Goal: Information Seeking & Learning: Learn about a topic

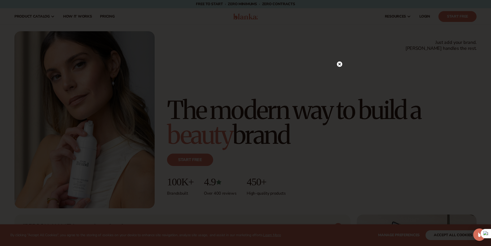
click at [340, 64] on circle at bounding box center [339, 63] width 5 height 5
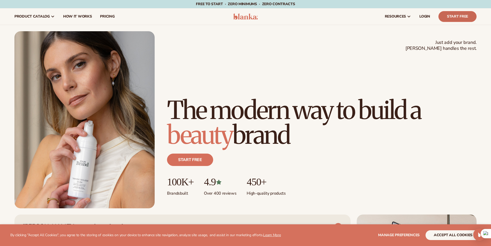
click at [449, 19] on link "Start Free" at bounding box center [457, 16] width 38 height 11
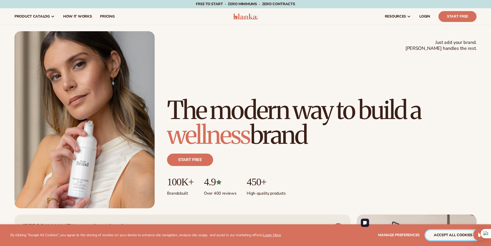
click at [448, 237] on button "accept all cookies" at bounding box center [452, 235] width 55 height 10
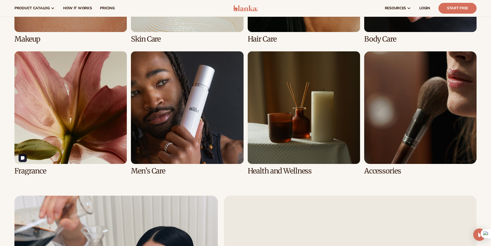
scroll to position [1160, 0]
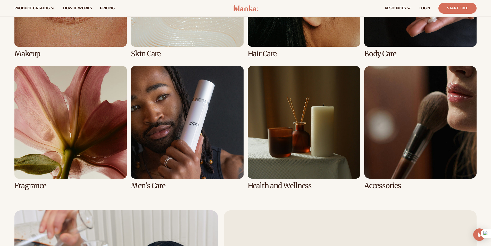
click at [165, 153] on link "6 / 8" at bounding box center [187, 127] width 112 height 123
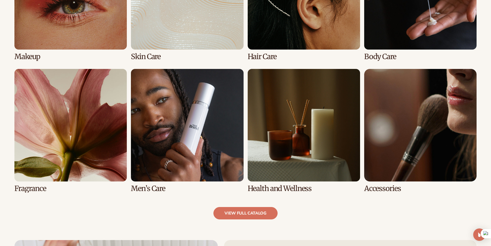
scroll to position [515, 0]
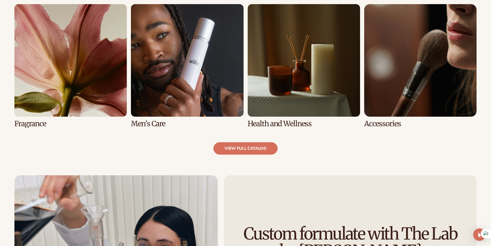
click at [183, 111] on link "6 / 8" at bounding box center [187, 65] width 112 height 123
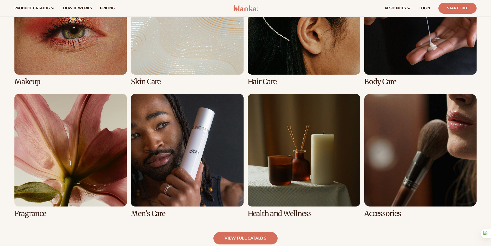
scroll to position [309, 0]
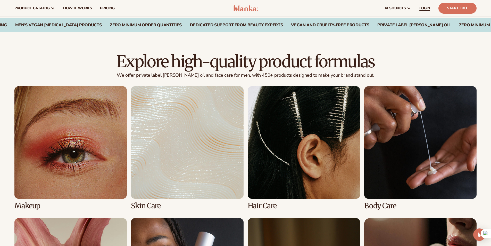
click at [428, 8] on span "LOGIN" at bounding box center [424, 8] width 11 height 4
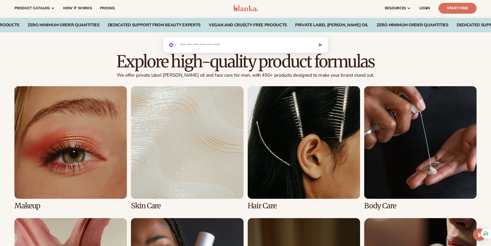
click at [0, 0] on div at bounding box center [0, 0] width 0 height 0
type input "**********"
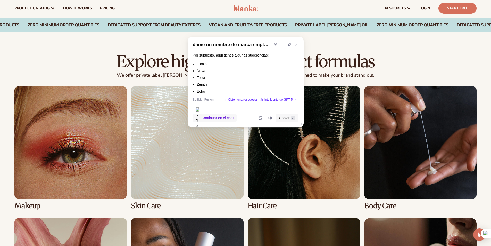
drag, startPoint x: 205, startPoint y: 78, endPoint x: 196, endPoint y: 75, distance: 9.5
click at [196, 75] on ul "Lumio Nova Terra Zenith Echo" at bounding box center [246, 77] width 106 height 33
drag, startPoint x: 197, startPoint y: 85, endPoint x: 210, endPoint y: 84, distance: 13.4
click at [210, 84] on li "Zenith" at bounding box center [248, 84] width 102 height 6
click at [228, 117] on span "Continuar en el chat" at bounding box center [218, 118] width 32 height 6
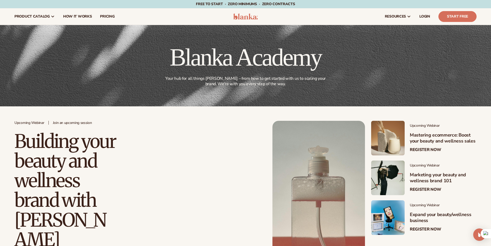
click at [363, 118] on div "Upcoming Webinar Join an upcoming session Building your beauty and wellness bra…" at bounding box center [245, 210] width 491 height 208
